Goal: Communication & Community: Answer question/provide support

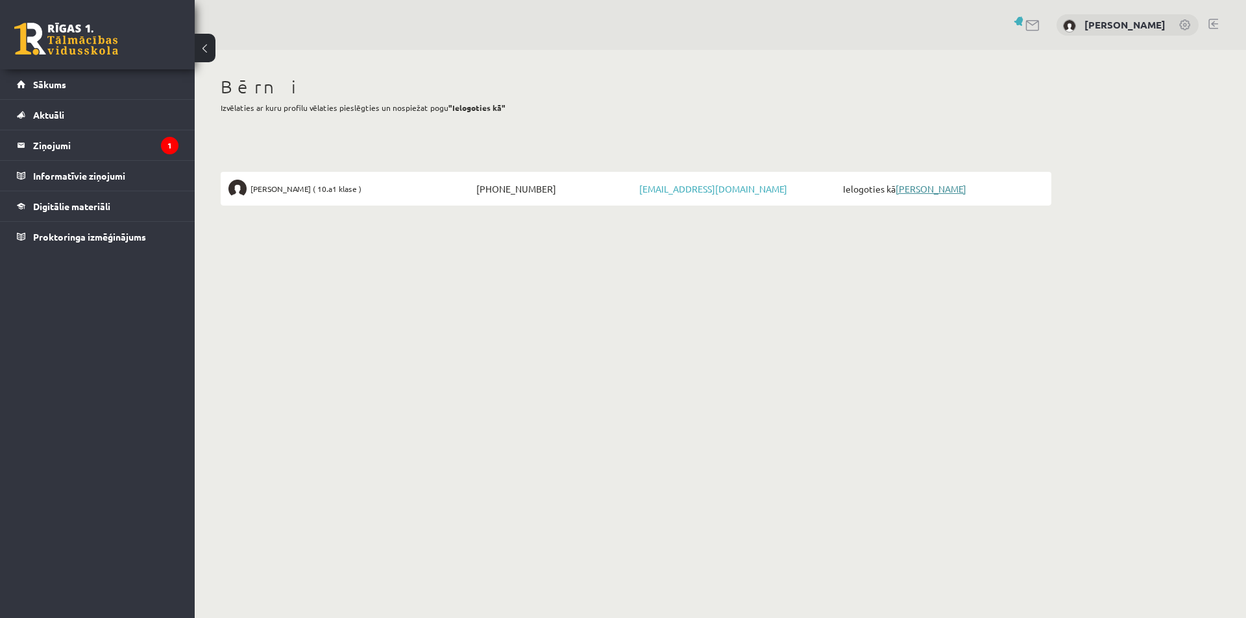
click at [930, 188] on link "[PERSON_NAME]" at bounding box center [931, 189] width 71 height 12
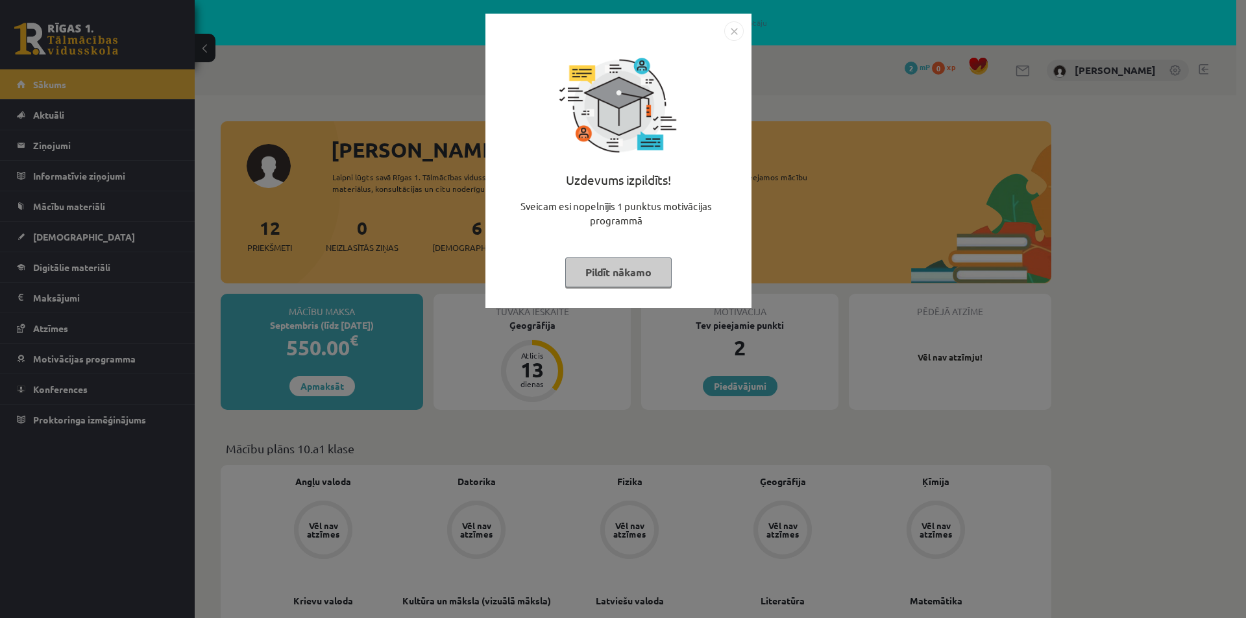
click at [732, 30] on img "Close" at bounding box center [733, 30] width 19 height 19
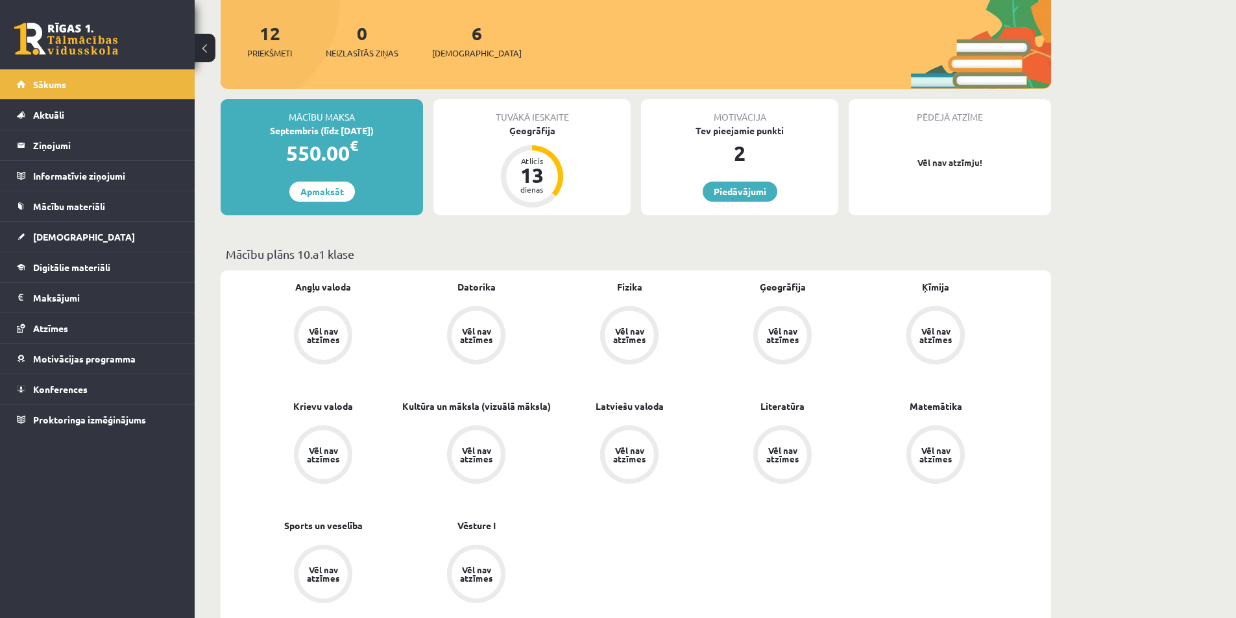
scroll to position [130, 0]
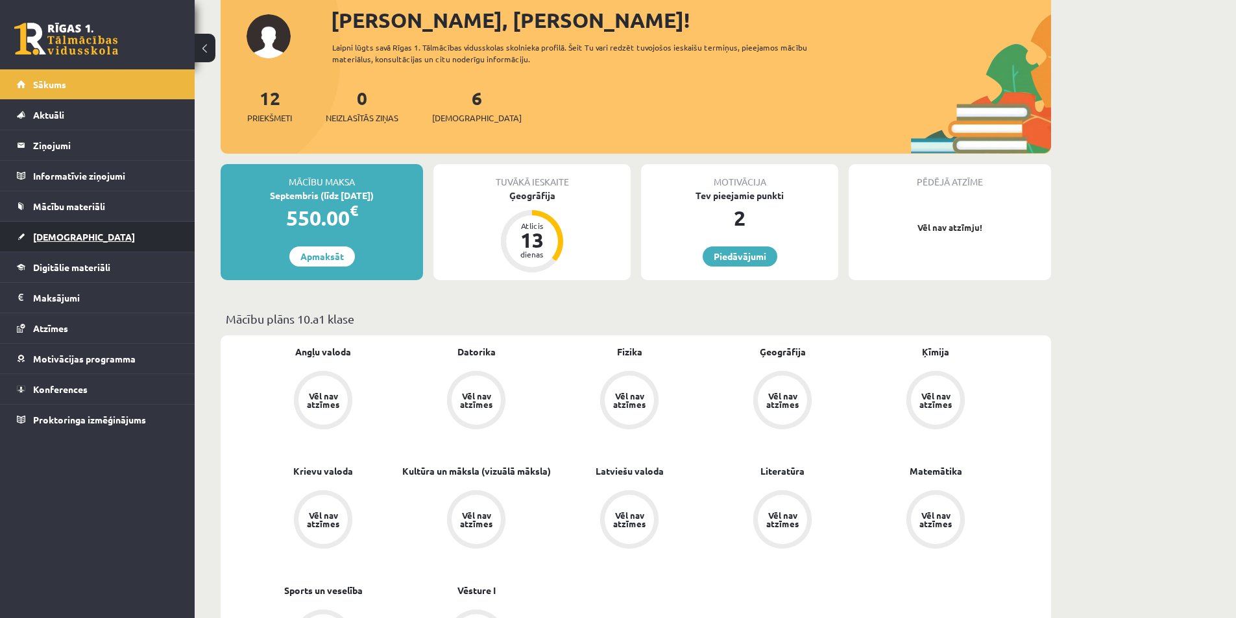
click at [56, 229] on link "Ieskaites" at bounding box center [98, 237] width 162 height 30
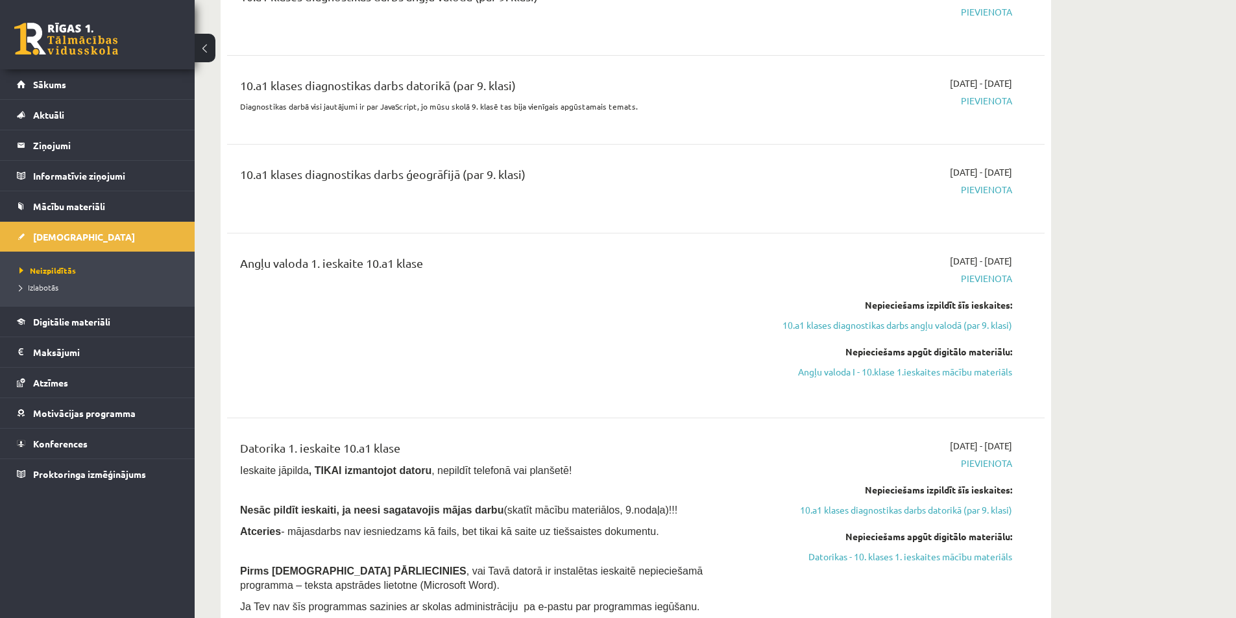
scroll to position [260, 0]
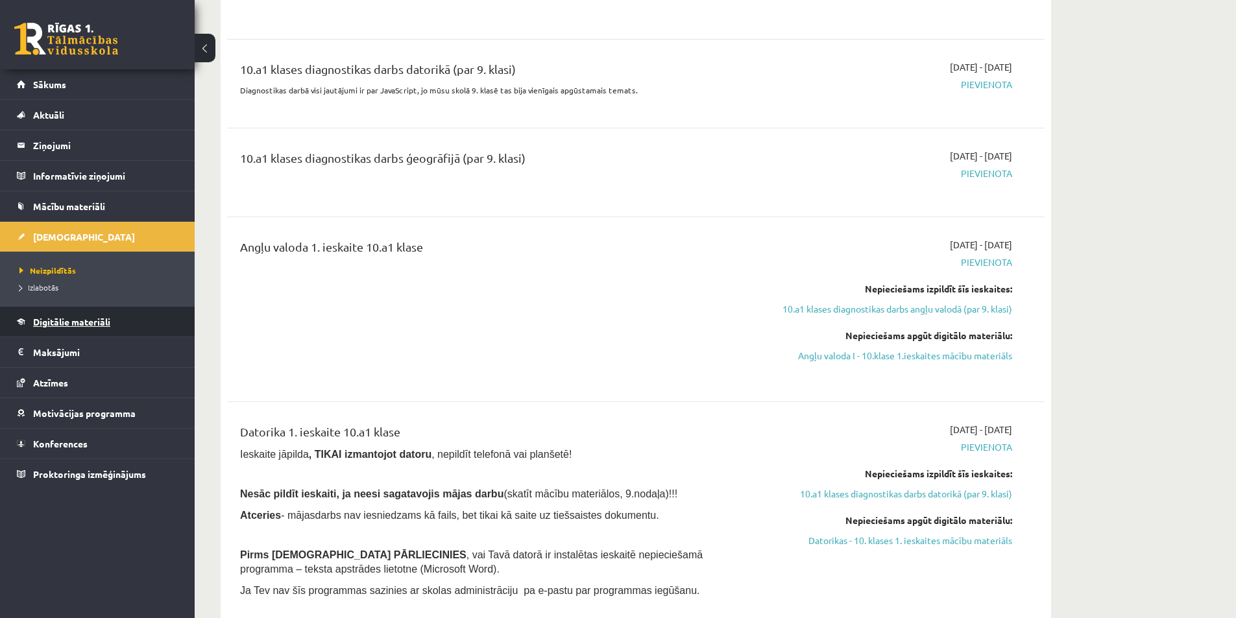
click at [77, 319] on span "Digitālie materiāli" at bounding box center [71, 322] width 77 height 12
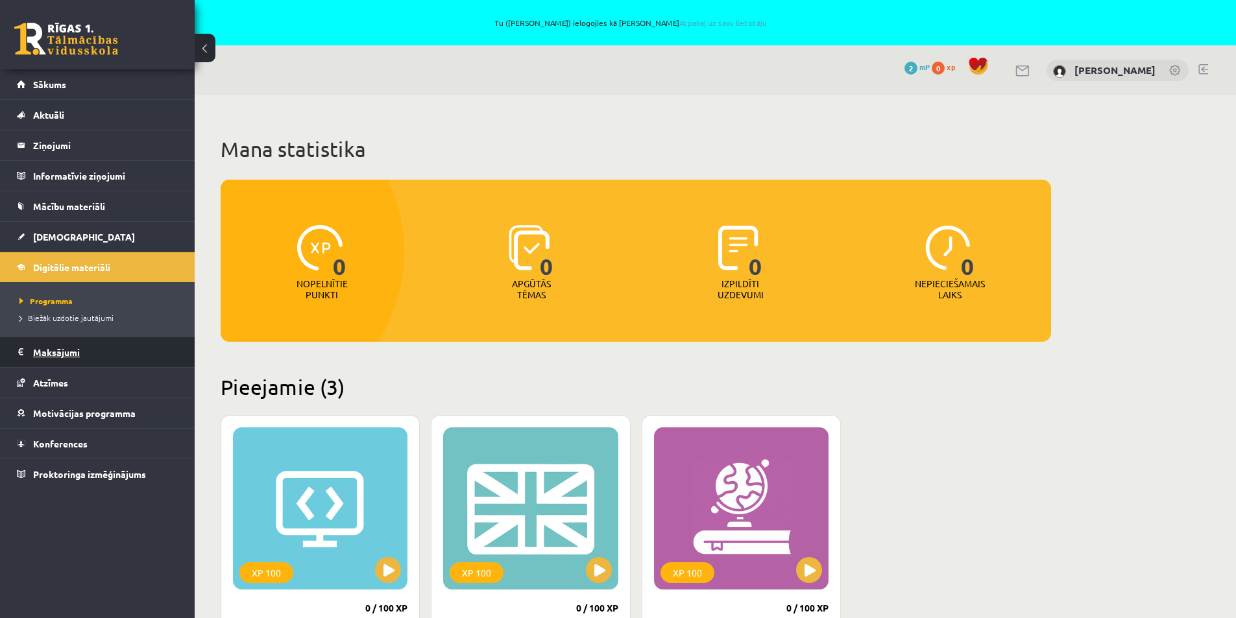
click at [40, 351] on legend "Maksājumi 0" at bounding box center [105, 352] width 145 height 30
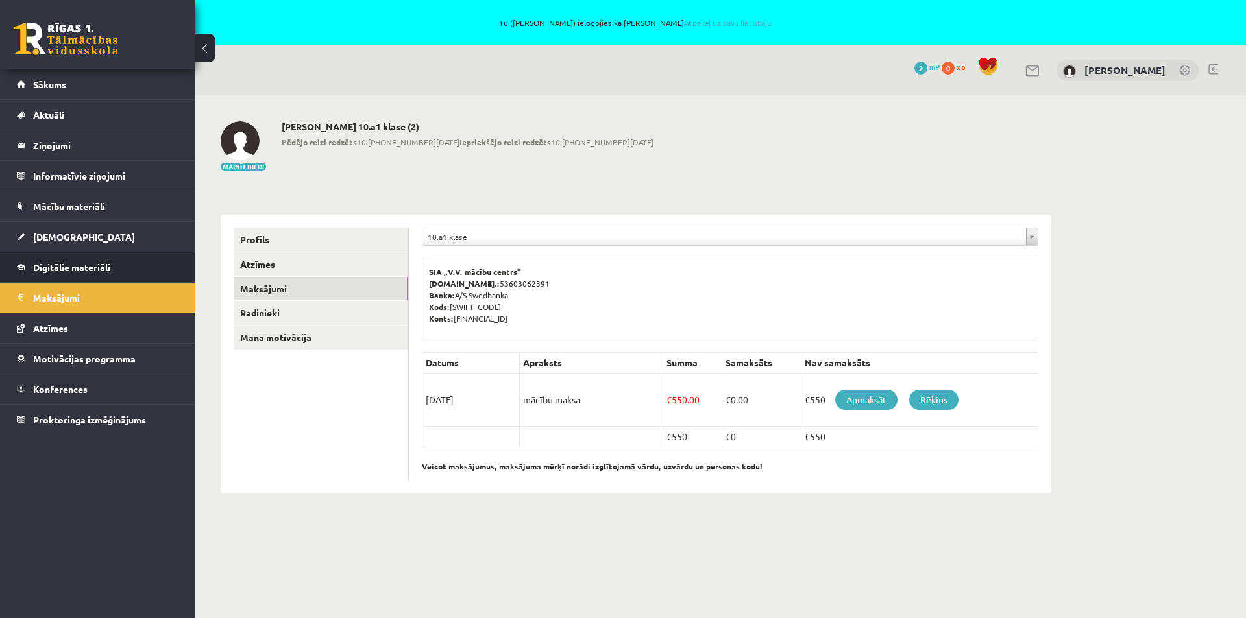
click at [87, 260] on link "Digitālie materiāli" at bounding box center [98, 267] width 162 height 30
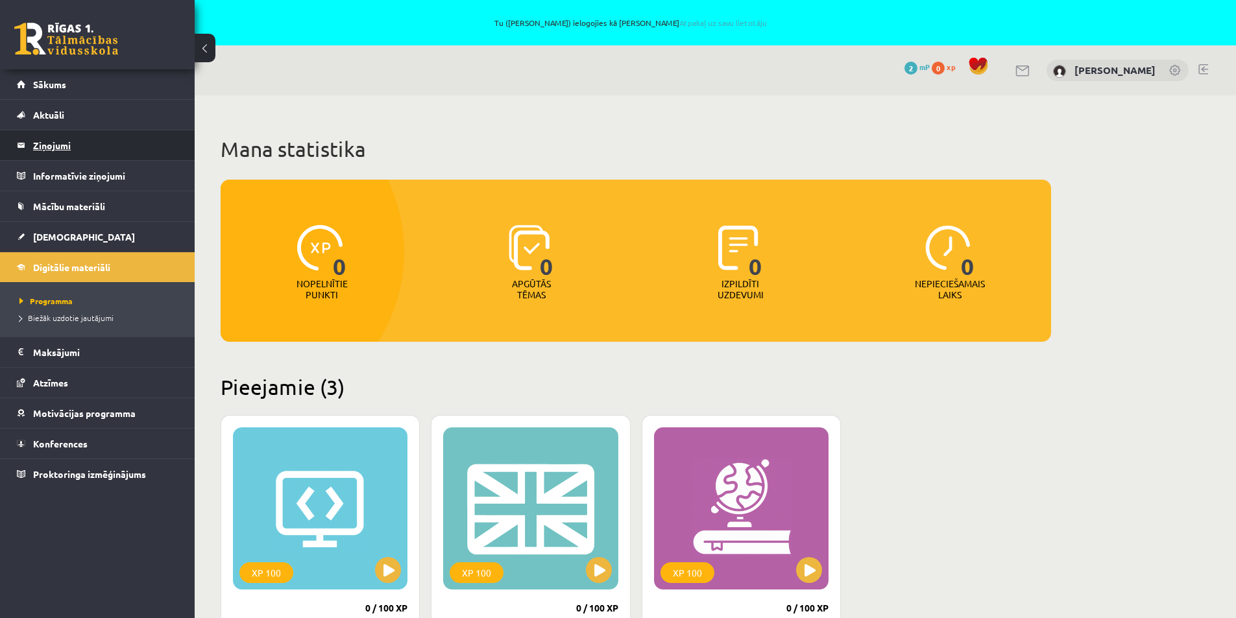
click at [46, 140] on legend "Ziņojumi 0" at bounding box center [105, 145] width 145 height 30
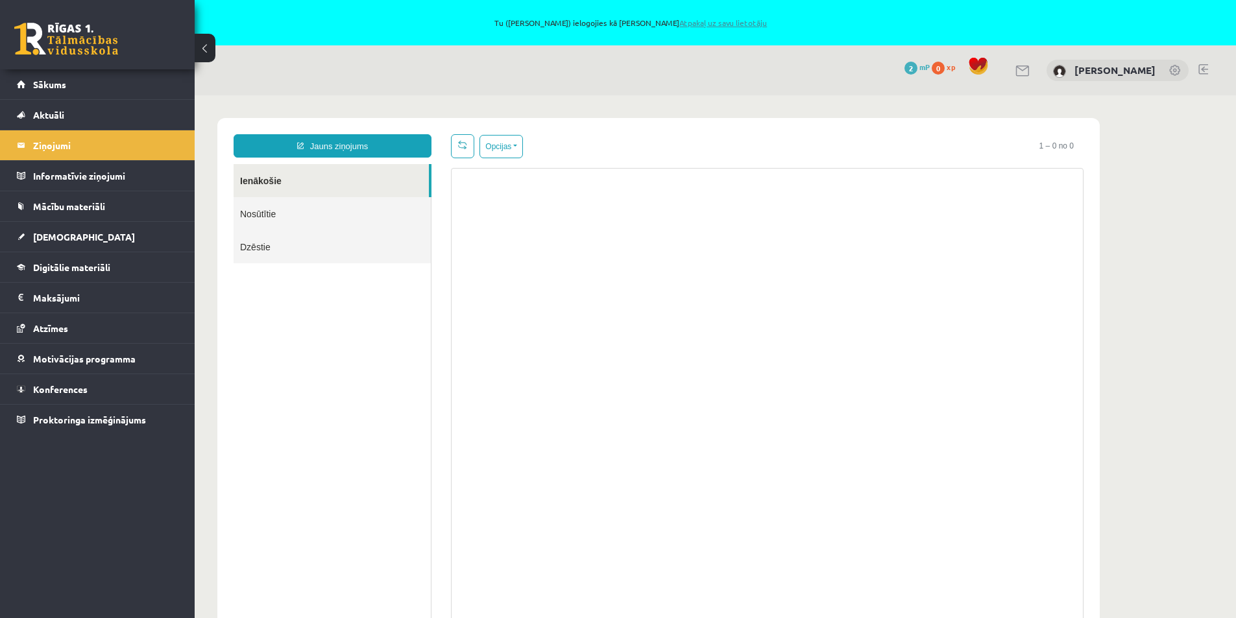
click at [735, 23] on link "Atpakaļ uz savu lietotāju" at bounding box center [723, 23] width 88 height 10
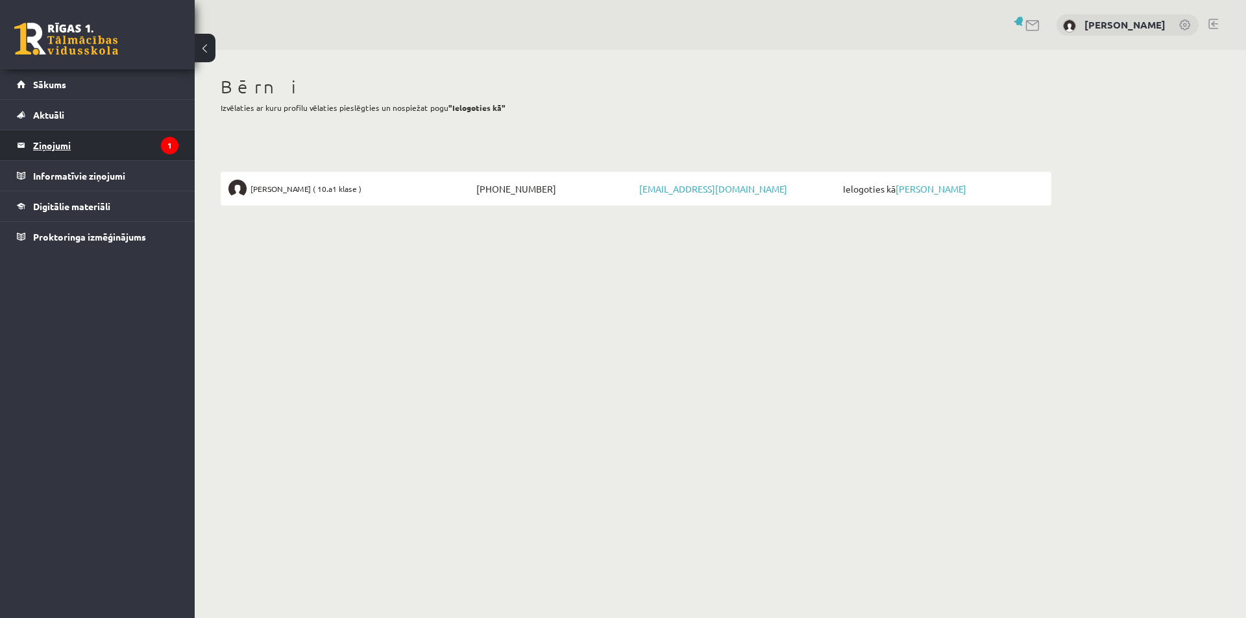
click at [52, 145] on legend "Ziņojumi 1" at bounding box center [105, 145] width 145 height 30
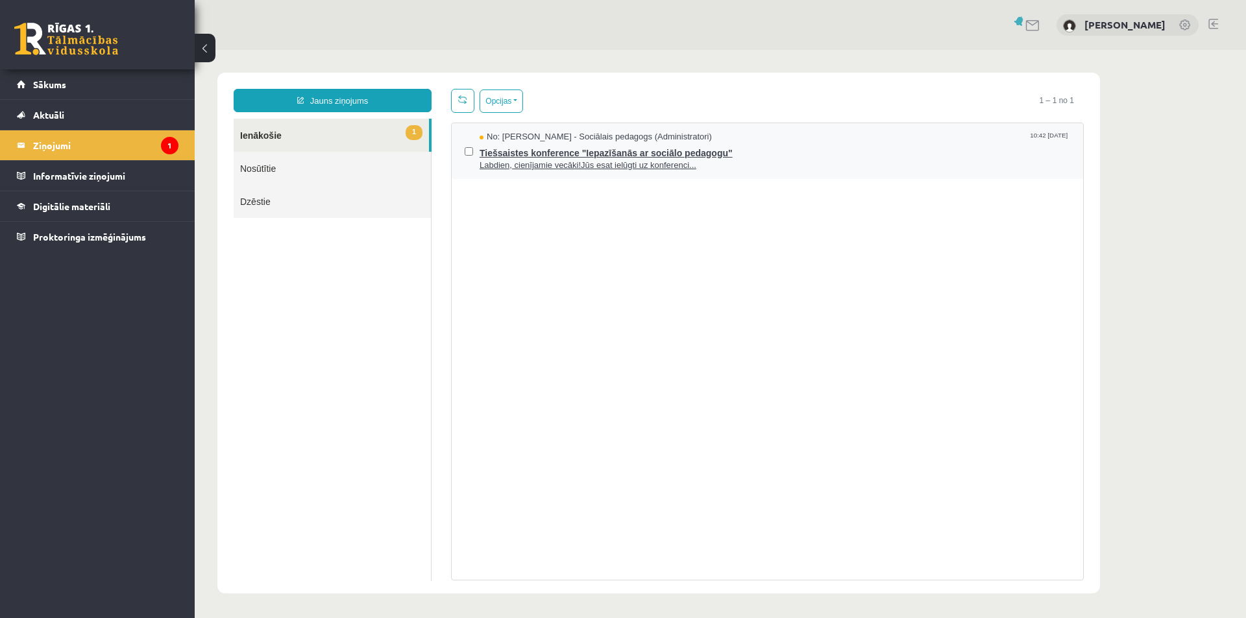
click at [557, 154] on span "Tiešsaistes konference "Iepazīšanās ar sociālo pedagogu"" at bounding box center [775, 151] width 591 height 16
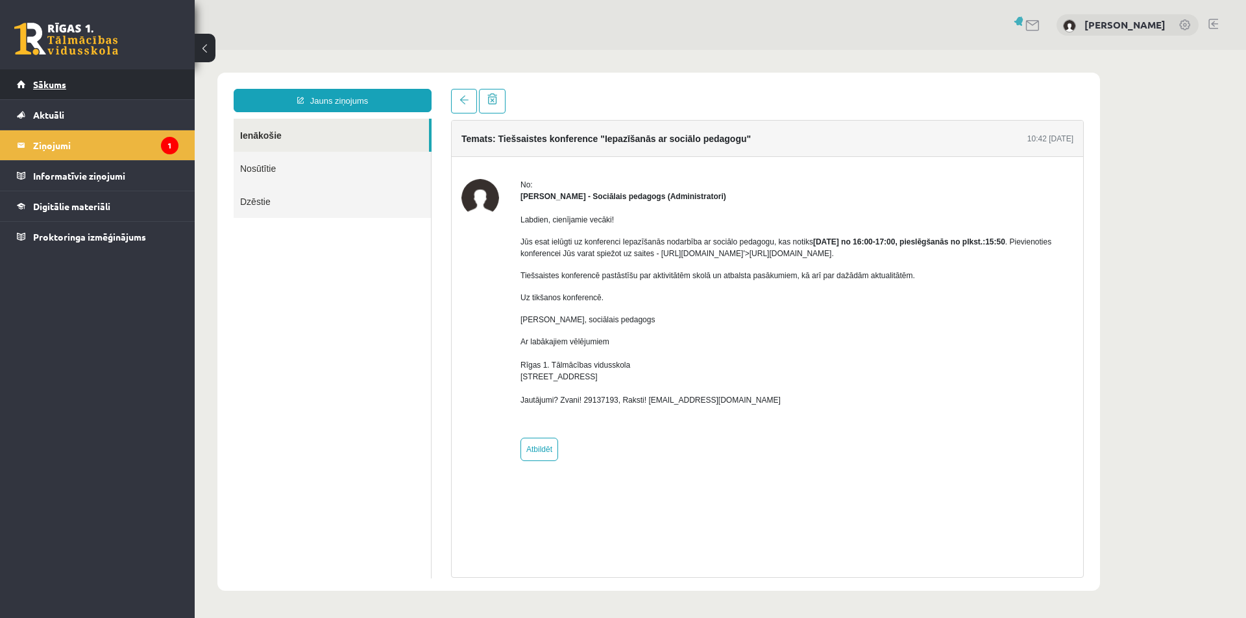
click at [47, 84] on span "Sākums" at bounding box center [49, 85] width 33 height 12
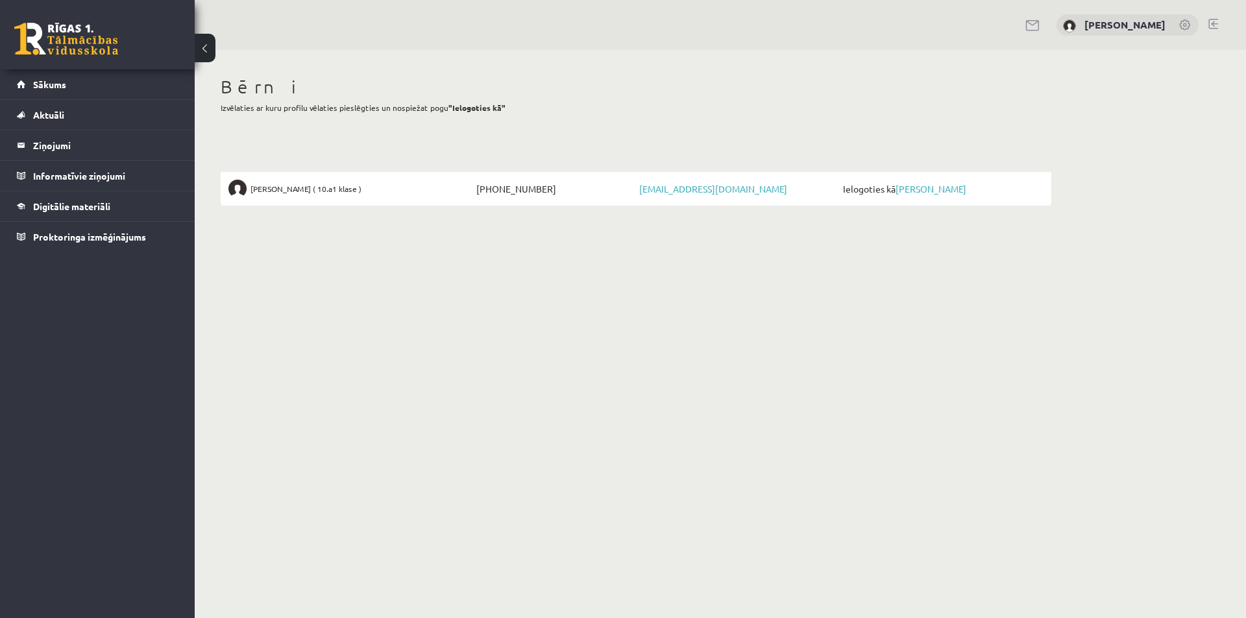
click at [1215, 20] on link at bounding box center [1213, 24] width 10 height 10
